Goal: Task Accomplishment & Management: Complete application form

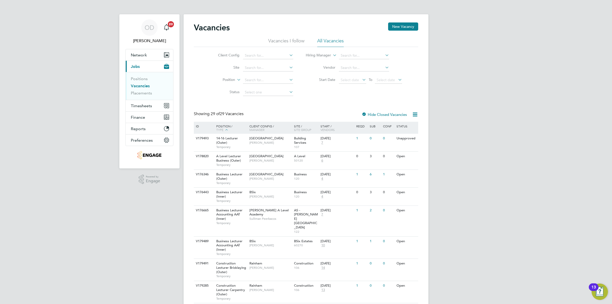
click at [145, 86] on link "Vacancies" at bounding box center [140, 85] width 19 height 5
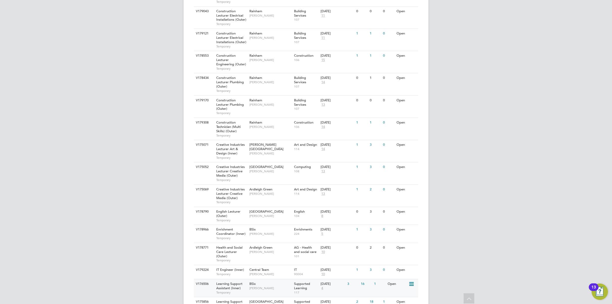
scroll to position [382, 0]
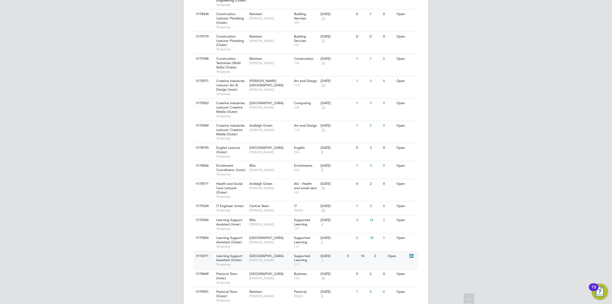
click at [389, 254] on div "V176511 Learning Support Assistant (Outer) Temporary Epping Forest Campus Victo…" at bounding box center [306, 260] width 224 height 18
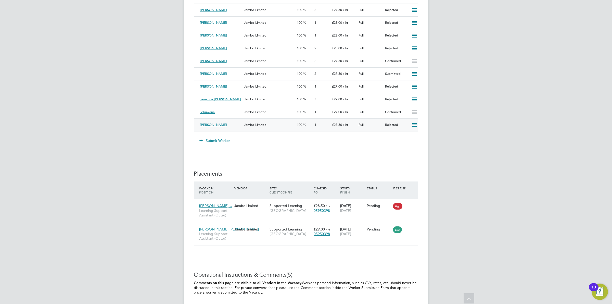
click at [415, 127] on icon at bounding box center [414, 125] width 6 height 4
click at [405, 138] on li "Resubmit" at bounding box center [406, 137] width 22 height 7
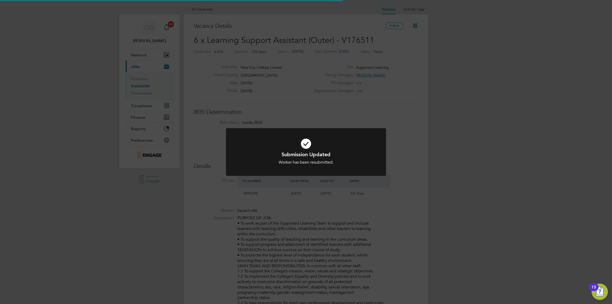
click at [339, 140] on icon at bounding box center [306, 144] width 133 height 20
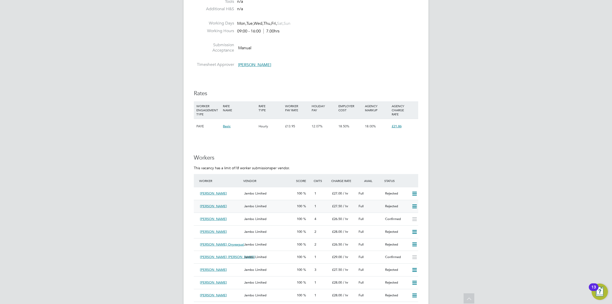
click at [417, 204] on icon at bounding box center [414, 206] width 6 height 4
click at [405, 217] on li "Resubmit" at bounding box center [406, 216] width 22 height 7
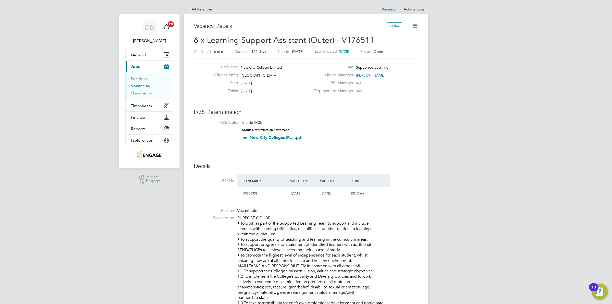
click at [146, 87] on link "Vacancies" at bounding box center [140, 85] width 19 height 5
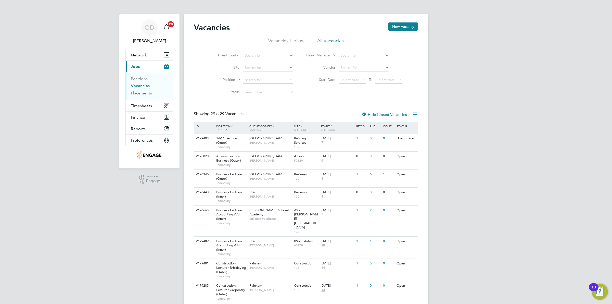
click at [142, 91] on link "Placements" at bounding box center [141, 93] width 21 height 5
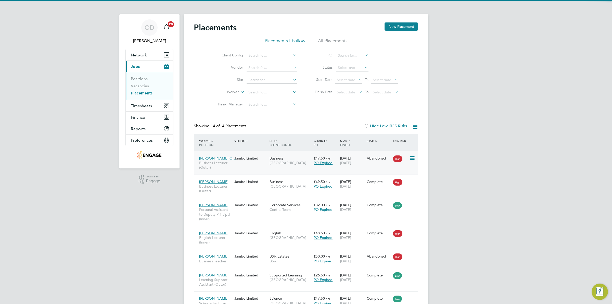
scroll to position [19, 44]
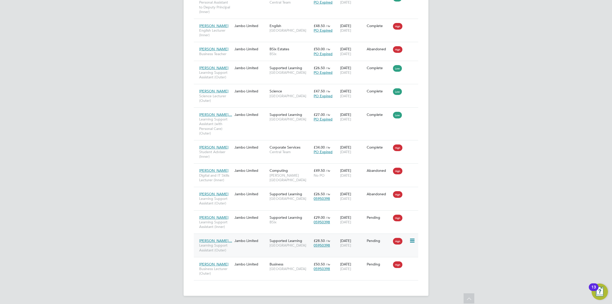
click at [330, 237] on div "£28.50 / hr 05950398" at bounding box center [325, 243] width 27 height 14
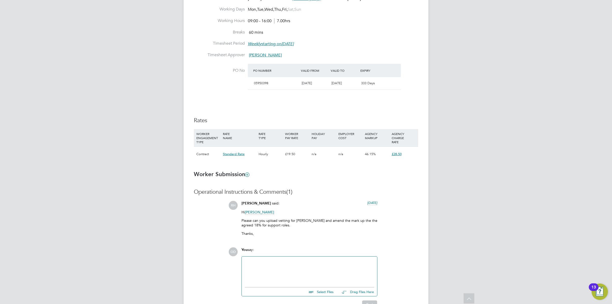
click at [314, 261] on div at bounding box center [309, 270] width 129 height 22
click at [321, 292] on input "file" at bounding box center [336, 290] width 76 height 7
type input "C:\fakepath\SS - NCC Form.docx"
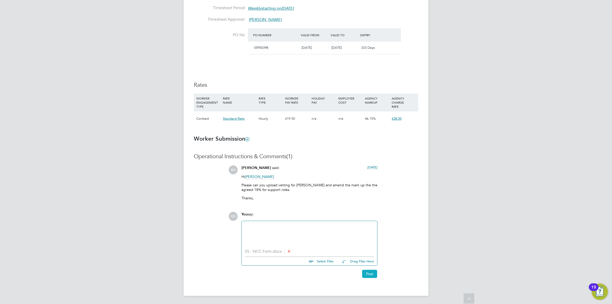
click at [370, 272] on button "Post" at bounding box center [369, 273] width 15 height 8
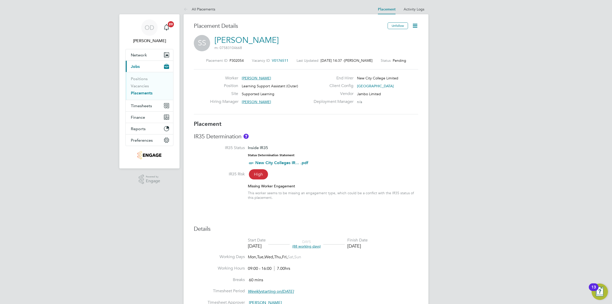
click at [152, 88] on li "Vacancies" at bounding box center [150, 86] width 38 height 7
click at [143, 85] on link "Vacancies" at bounding box center [140, 85] width 18 height 5
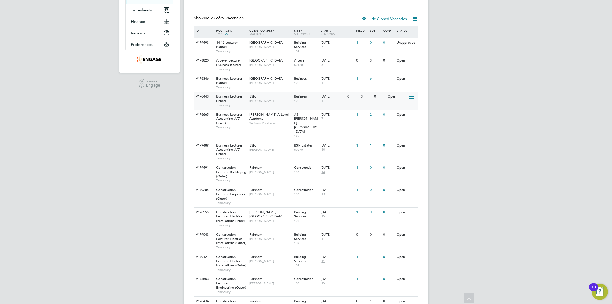
click at [289, 96] on div "BSix Shabnam Shaheen" at bounding box center [270, 98] width 45 height 13
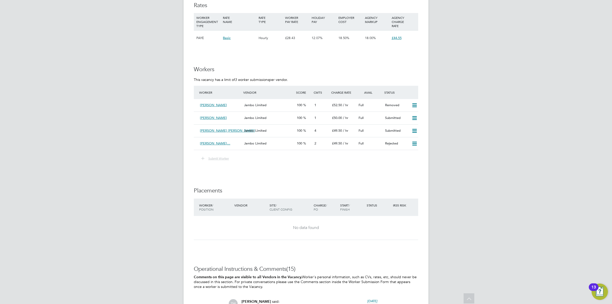
drag, startPoint x: 380, startPoint y: 112, endPoint x: 513, endPoint y: 101, distance: 133.0
click at [513, 101] on div "OD [PERSON_NAME] Notifications 20 Applications: Network Team Members Businesses…" at bounding box center [306, 158] width 612 height 1450
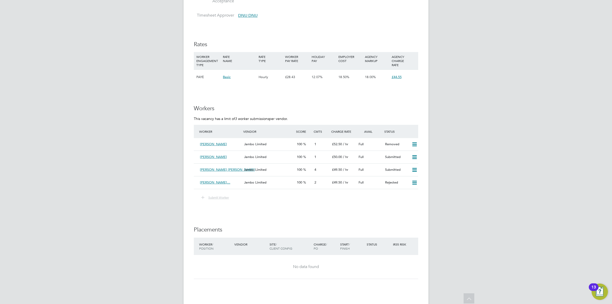
scroll to position [560, 0]
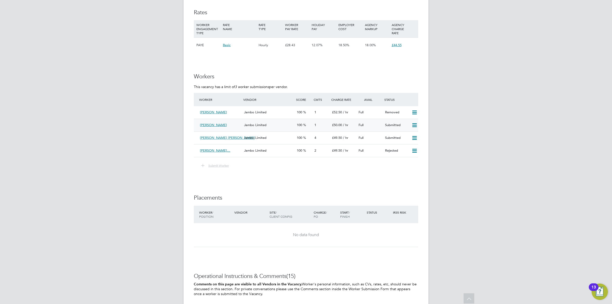
click at [415, 123] on icon at bounding box center [414, 125] width 6 height 4
click at [321, 124] on div "[PERSON_NAME] Jambo Limited 100 1 £50.00 / hr Full Submitted" at bounding box center [306, 125] width 224 height 13
